Goal: Task Accomplishment & Management: Manage account settings

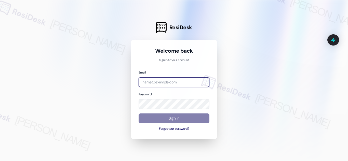
click at [155, 80] on input "email" at bounding box center [174, 82] width 71 height 10
drag, startPoint x: 86, startPoint y: 91, endPoint x: 90, endPoint y: 90, distance: 4.6
click at [86, 91] on div at bounding box center [174, 80] width 348 height 161
click at [86, 90] on div at bounding box center [174, 80] width 348 height 161
click at [153, 84] on input "email" at bounding box center [174, 82] width 71 height 10
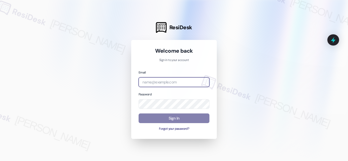
paste input "automated-surveys-balfour_beatty_communities-[PERSON_NAME].acueza@balfour_beatt…"
type input "automated-surveys-balfour_beatty_communities-[PERSON_NAME].acueza@balfour_beatt…"
click at [265, 125] on div at bounding box center [174, 80] width 348 height 161
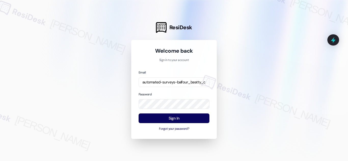
click at [113, 108] on div at bounding box center [174, 80] width 348 height 161
click at [176, 117] on button "Sign In" at bounding box center [174, 119] width 71 height 10
